Goal: Information Seeking & Learning: Find specific fact

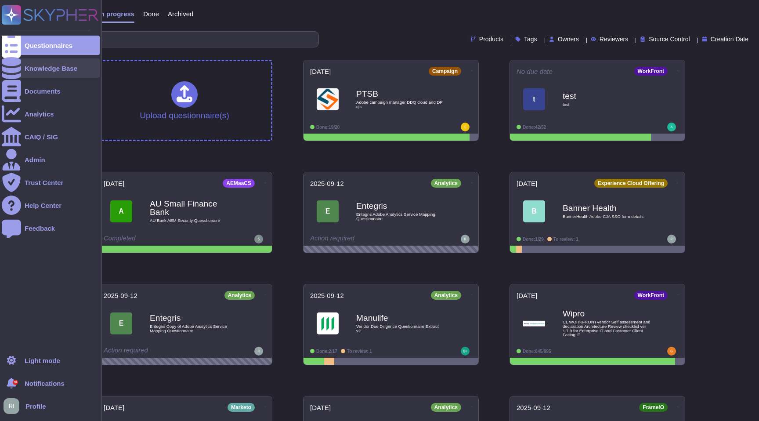
click at [14, 70] on icon at bounding box center [11, 68] width 19 height 22
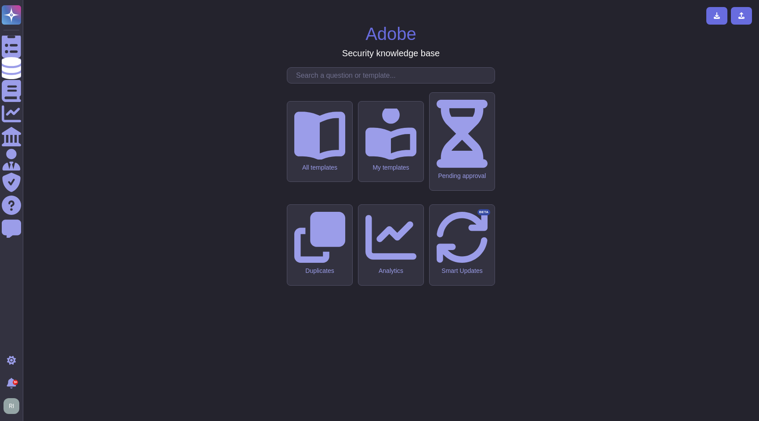
click at [329, 159] on icon at bounding box center [319, 134] width 51 height 51
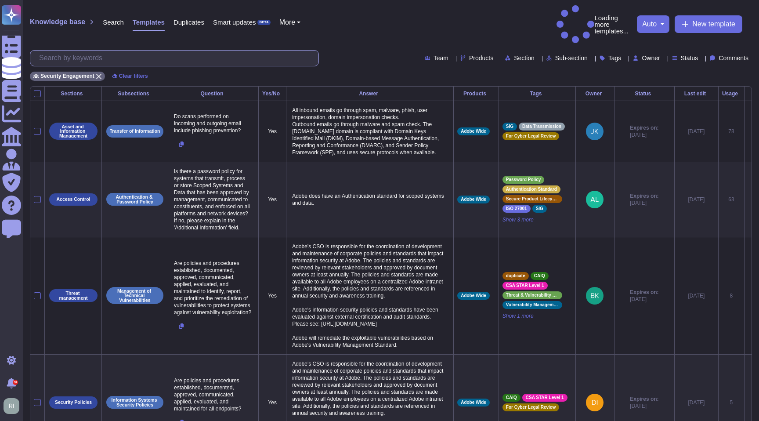
click at [139, 51] on input "text" at bounding box center [177, 58] width 284 height 15
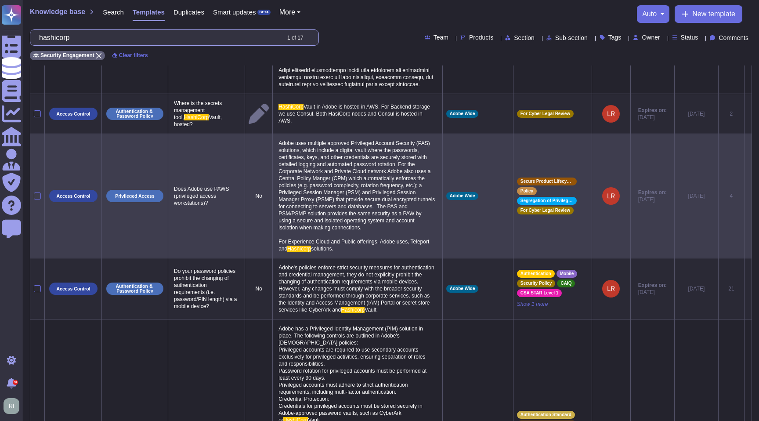
scroll to position [231, 0]
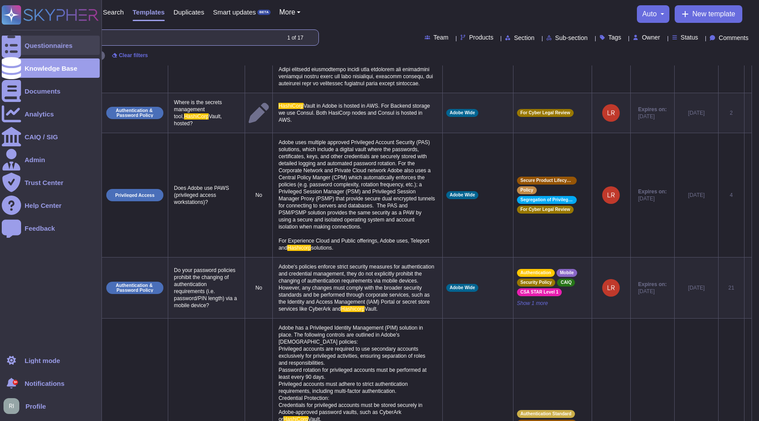
drag, startPoint x: 104, startPoint y: 37, endPoint x: 25, endPoint y: 36, distance: 78.6
click at [23, 36] on div "Questionnaires Knowledge Base Documents Analytics CAIQ / SIG Admin Trust Center…" at bounding box center [379, 348] width 759 height 1158
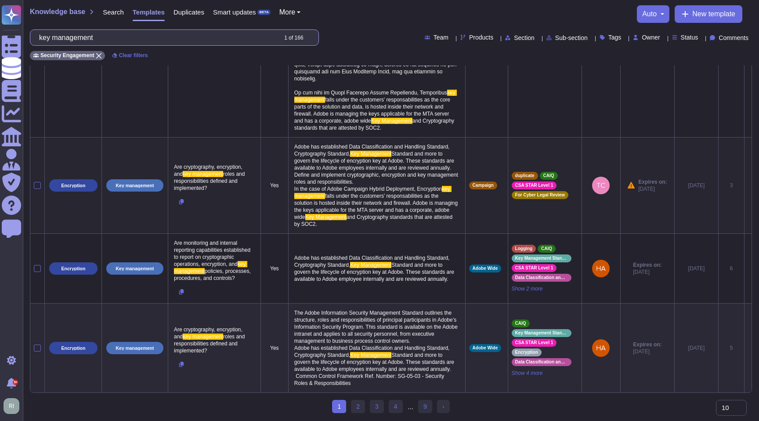
scroll to position [883, 0]
type input "key management"
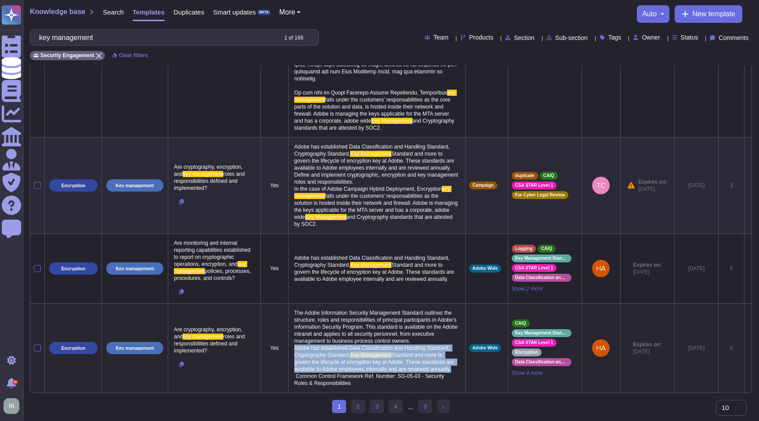
drag, startPoint x: 306, startPoint y: 360, endPoint x: 283, endPoint y: 342, distance: 29.1
click at [288, 342] on td "The Adobe Information Security Management Standard outlines the structure, role…" at bounding box center [376, 347] width 177 height 89
copy p "Adobe has established Data Classification and Handling Standard, Cryptography S…"
click at [355, 409] on link "2" at bounding box center [358, 406] width 14 height 13
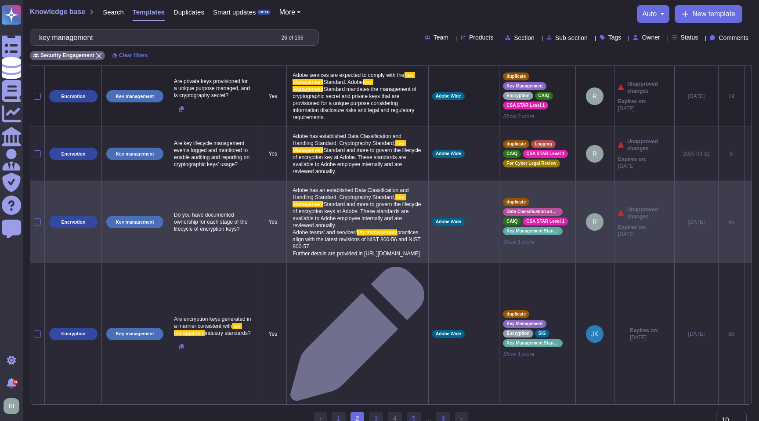
scroll to position [650, 0]
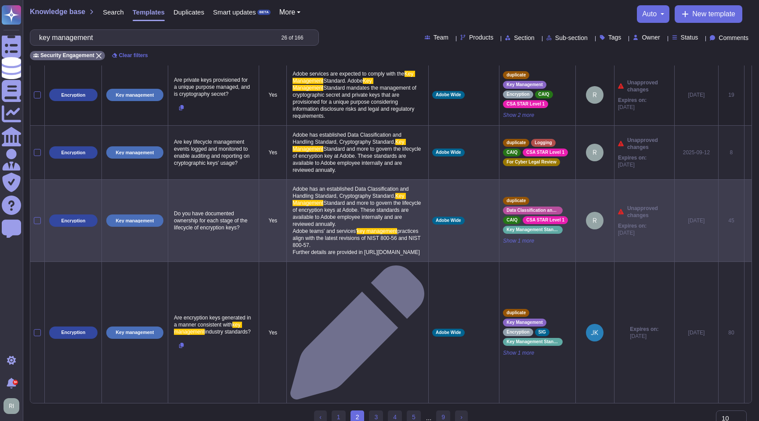
drag, startPoint x: 365, startPoint y: 344, endPoint x: 276, endPoint y: 264, distance: 120.0
click at [287, 261] on td "Adobe has an established Data Classification and Handling Standard, Cryptograph…" at bounding box center [358, 220] width 142 height 82
copy p "Adobe has an established Data Classification and Handling Standard, Cryptograph…"
drag, startPoint x: 373, startPoint y: 347, endPoint x: 279, endPoint y: 267, distance: 123.4
click at [290, 258] on p "Adobe has an established Data Classification and Handling Standard, Cryptograph…" at bounding box center [357, 220] width 134 height 75
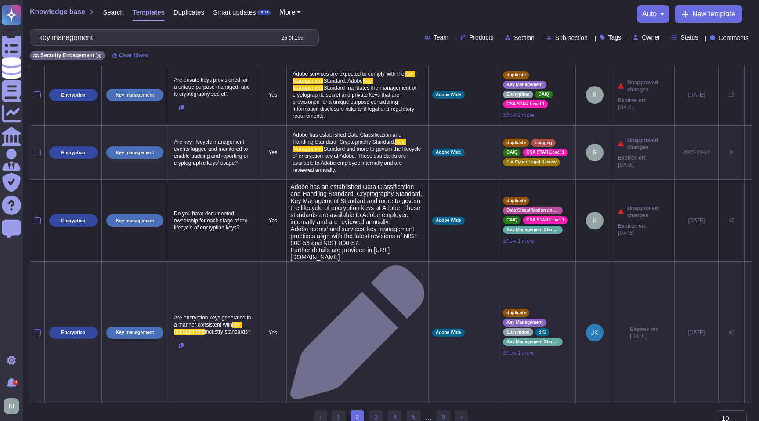
type textarea "Adobe has an established Data Classification and Handling Standard, Cryptograph…"
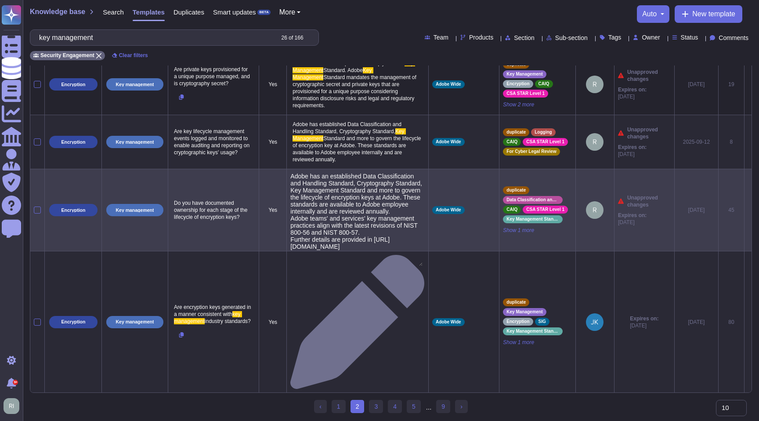
scroll to position [675, 0]
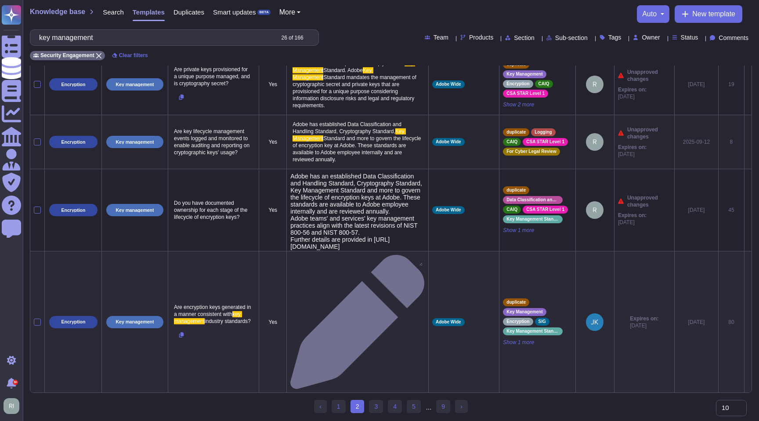
drag, startPoint x: 370, startPoint y: 315, endPoint x: 275, endPoint y: 226, distance: 130.2
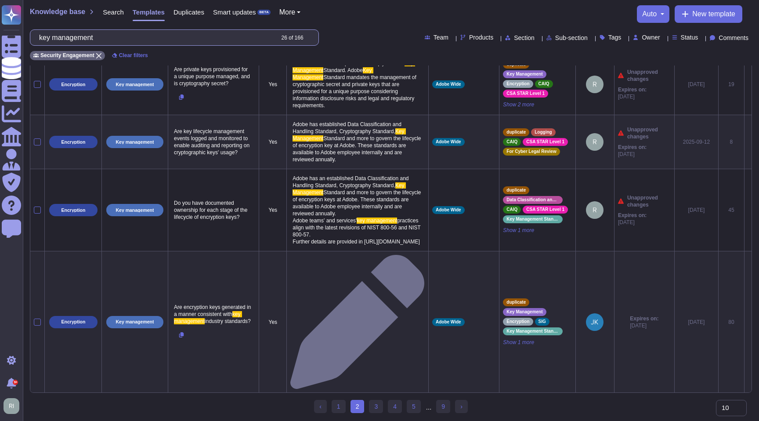
click at [167, 38] on input "key management" at bounding box center [154, 37] width 239 height 15
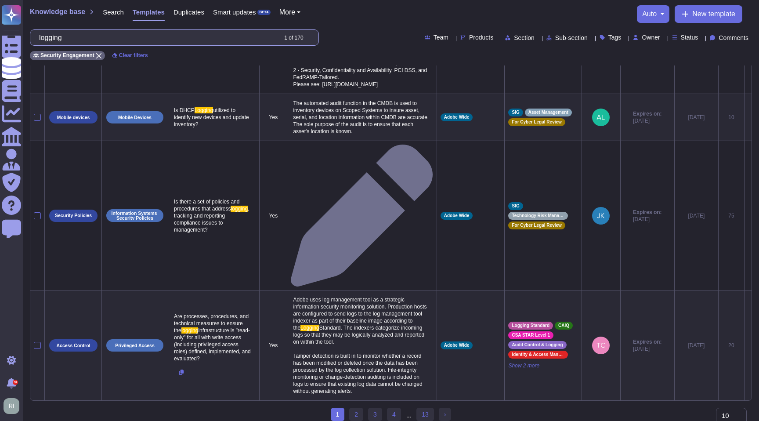
scroll to position [932, 0]
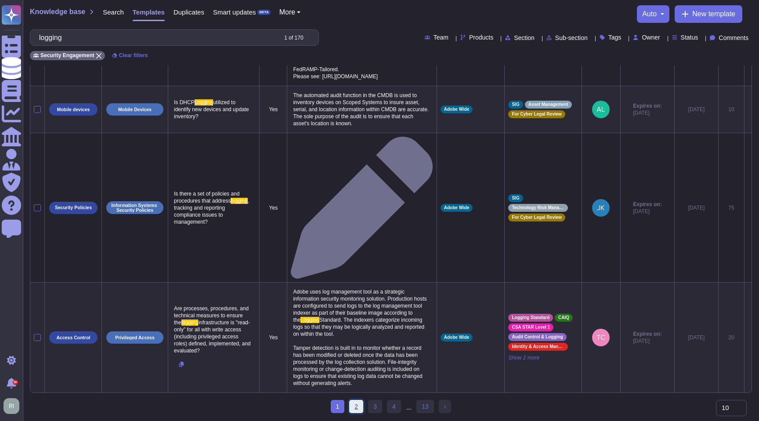
type input "logging"
click at [355, 405] on link "2" at bounding box center [356, 406] width 14 height 13
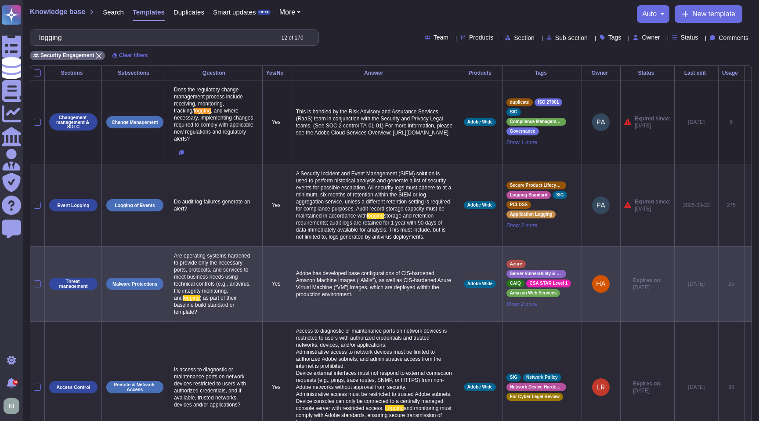
scroll to position [0, 0]
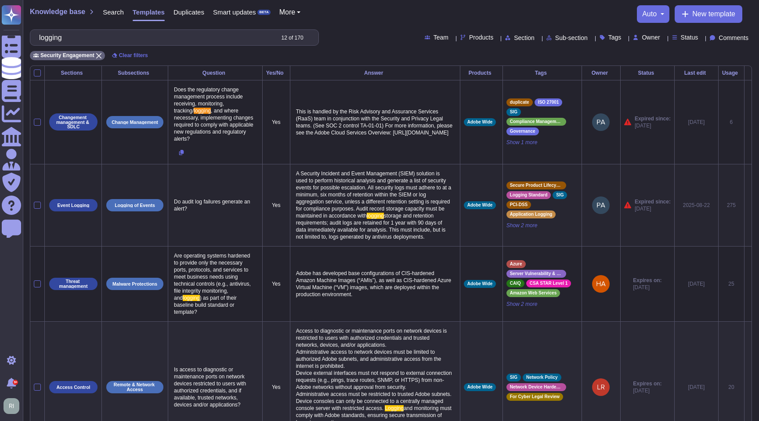
drag, startPoint x: 290, startPoint y: 178, endPoint x: 414, endPoint y: 252, distance: 143.6
click at [414, 242] on p "A Security Incident and Event Management (SIEM) solution is used to perform his…" at bounding box center [375, 205] width 163 height 75
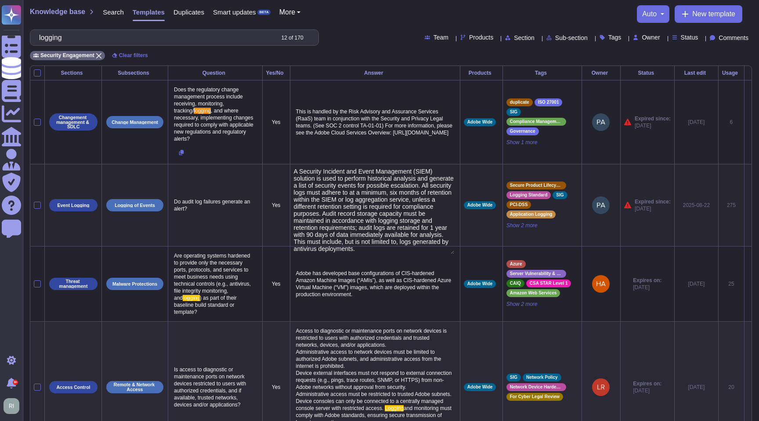
type textarea "A Security Incident and Event Management (SIEM) solution is used to perform his…"
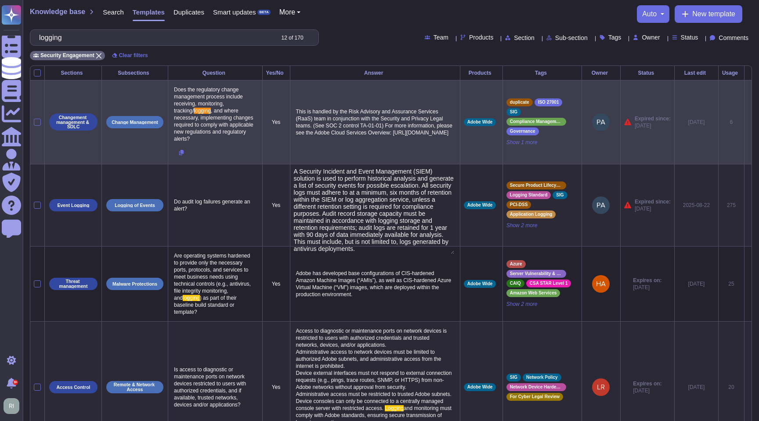
drag, startPoint x: 354, startPoint y: 247, endPoint x: 241, endPoint y: 160, distance: 142.8
